Goal: Information Seeking & Learning: Understand process/instructions

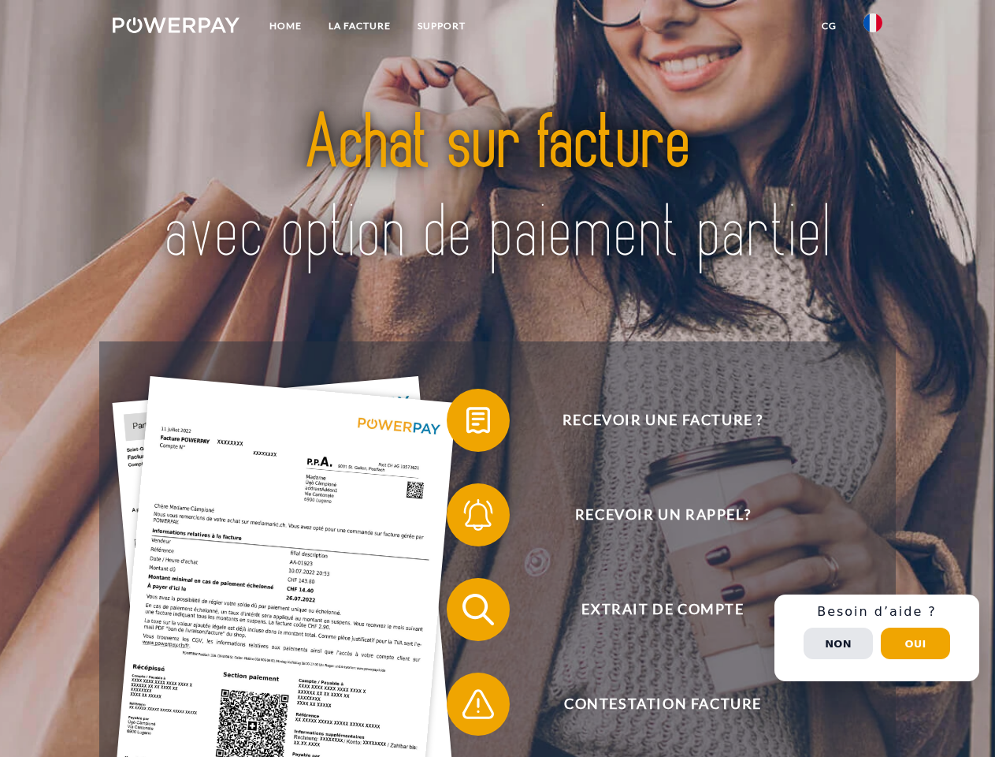
click at [176, 28] on img at bounding box center [176, 25] width 127 height 16
click at [873, 28] on img at bounding box center [873, 22] width 19 height 19
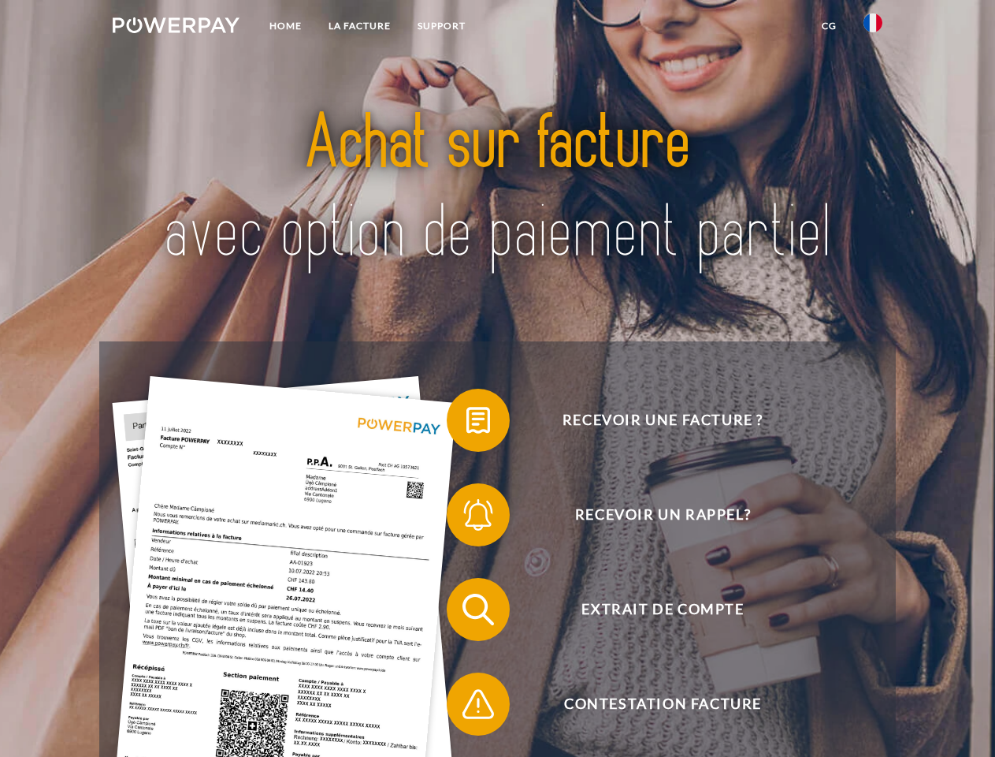
click at [829, 26] on link "CG" at bounding box center [830, 26] width 42 height 28
click at [467, 423] on span at bounding box center [454, 420] width 79 height 79
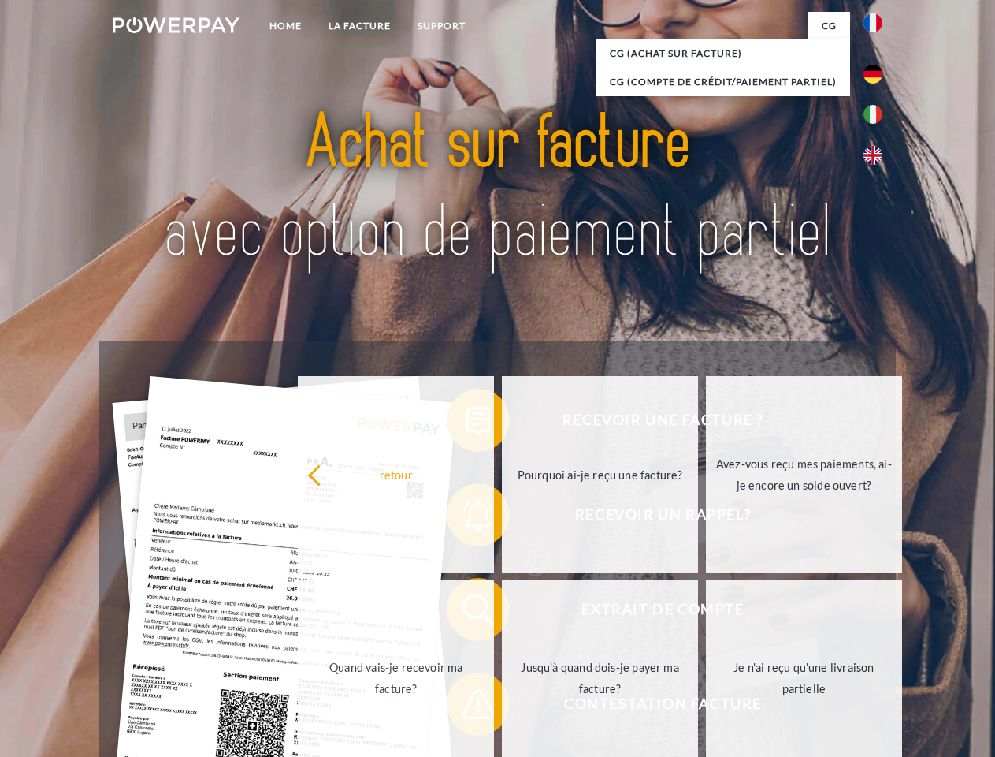
click at [467, 518] on div "Recevoir une facture ? Recevoir un rappel? Extrait de compte retour" at bounding box center [497, 656] width 796 height 630
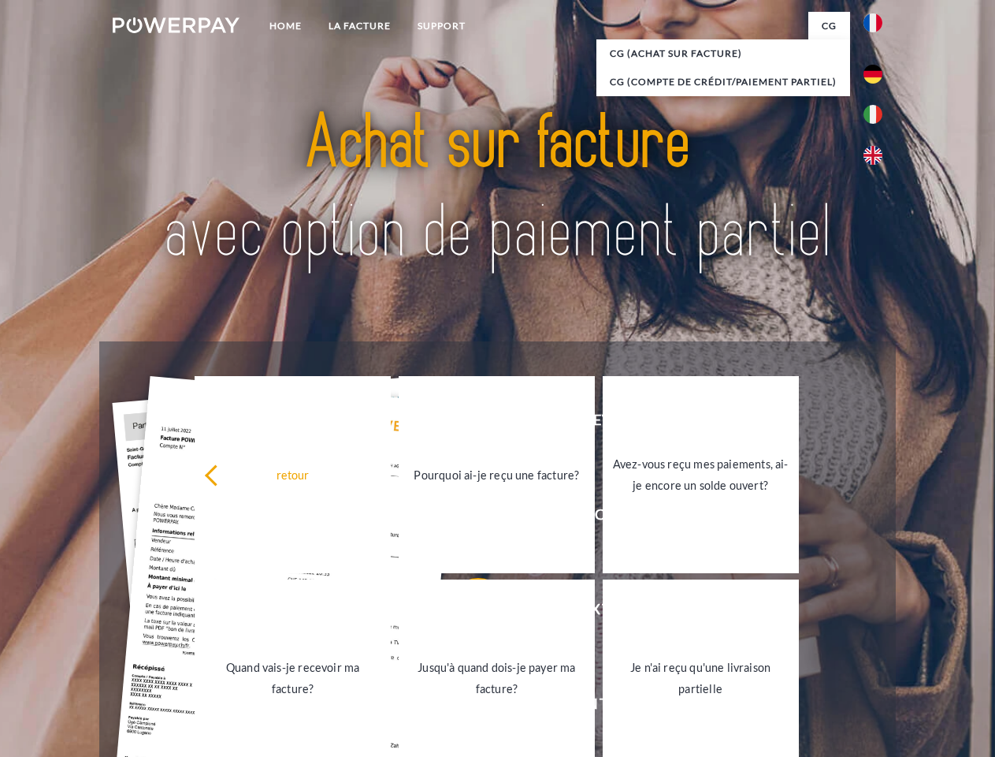
click at [467, 612] on link "Jusqu'à quand dois-je payer ma facture?" at bounding box center [497, 677] width 196 height 197
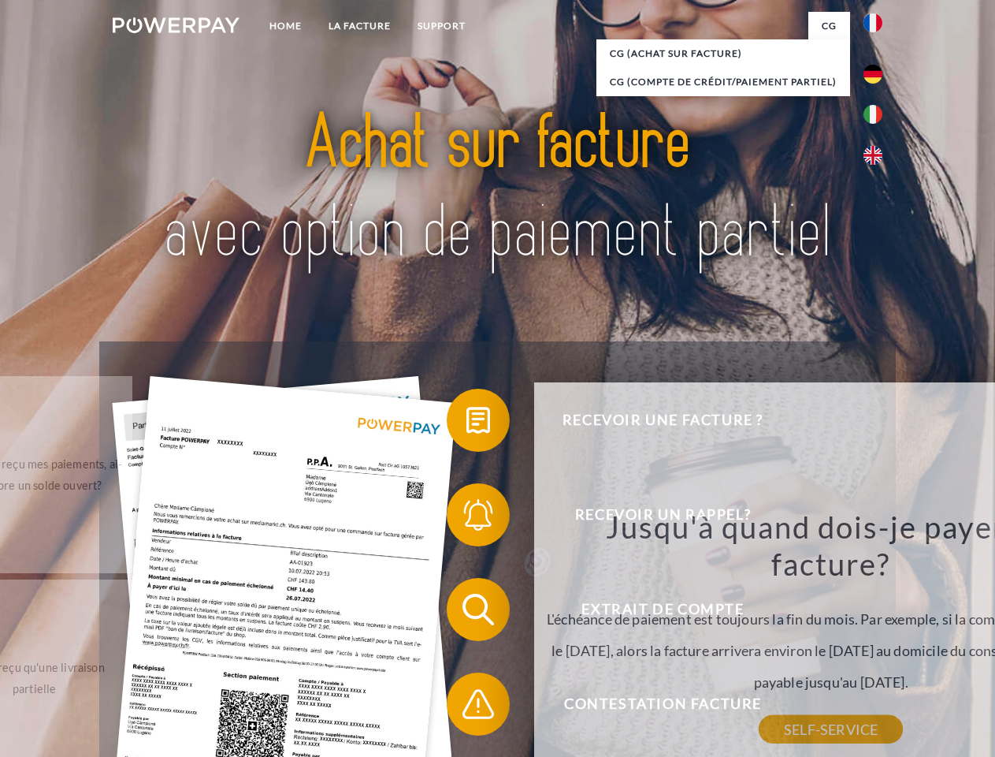
click at [467, 707] on div "Recevoir une facture ? Recevoir un rappel? Extrait de compte retour" at bounding box center [497, 656] width 796 height 630
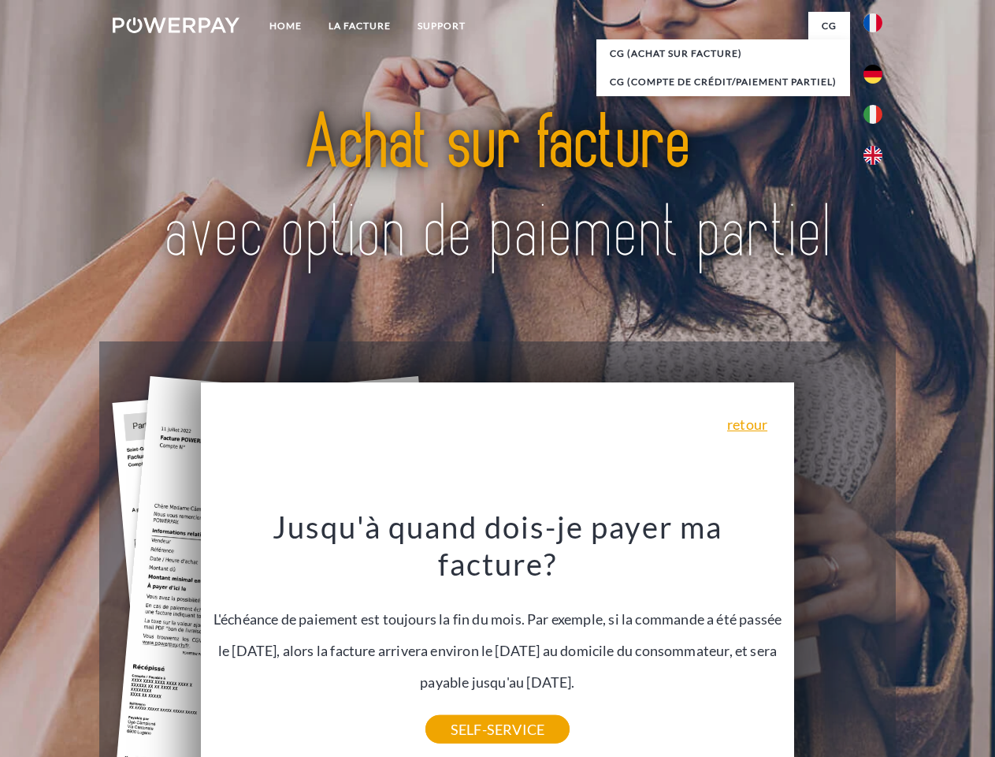
click at [877, 638] on div "Recevoir une facture ? Recevoir un rappel? Extrait de compte retour" at bounding box center [497, 656] width 796 height 630
click at [839, 641] on span "Extrait de compte" at bounding box center [663, 609] width 386 height 63
click at [916, 643] on header "Home LA FACTURE Support" at bounding box center [497, 544] width 995 height 1088
